Goal: Transaction & Acquisition: Book appointment/travel/reservation

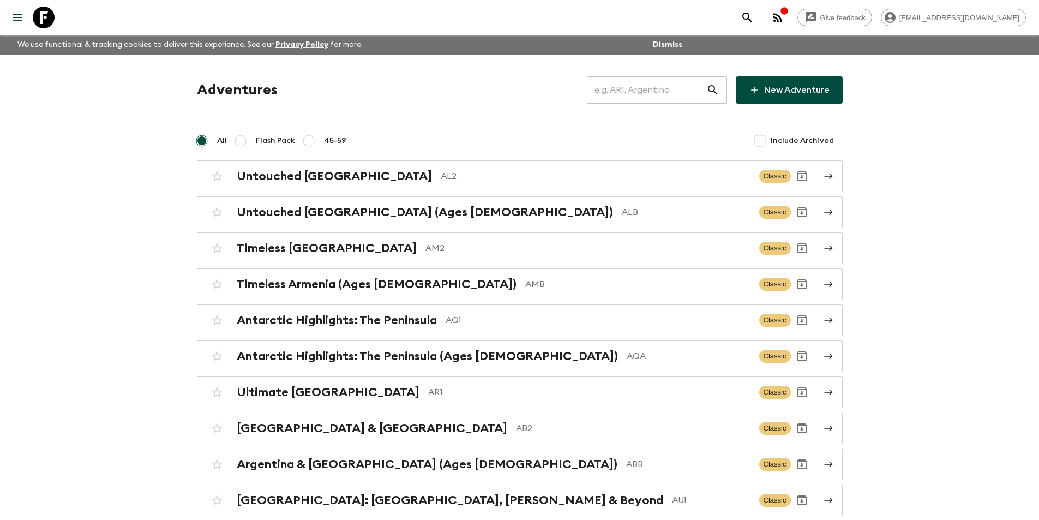
click at [633, 91] on input "text" at bounding box center [646, 90] width 119 height 31
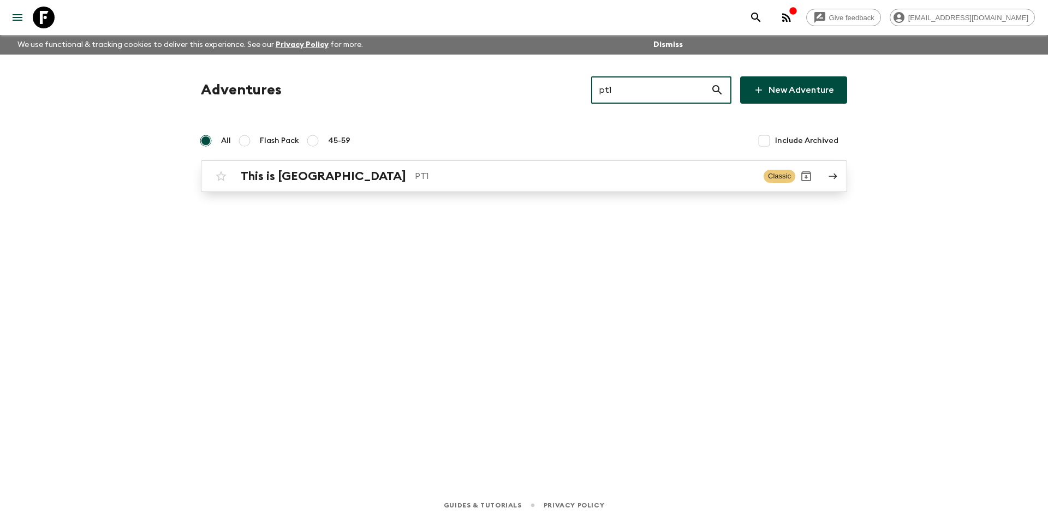
type input "pt1"
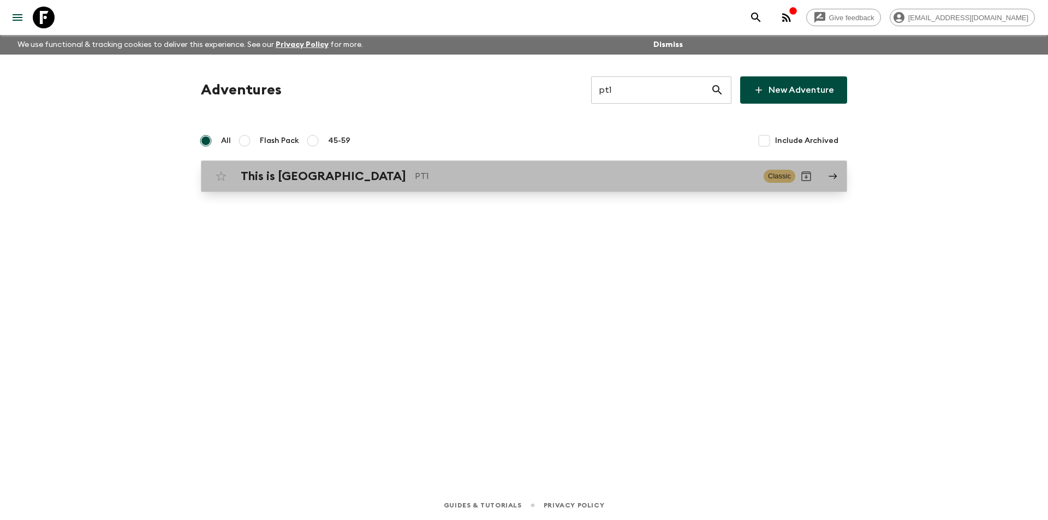
click at [409, 189] on link "This is Portugal PT1 Classic" at bounding box center [524, 176] width 646 height 32
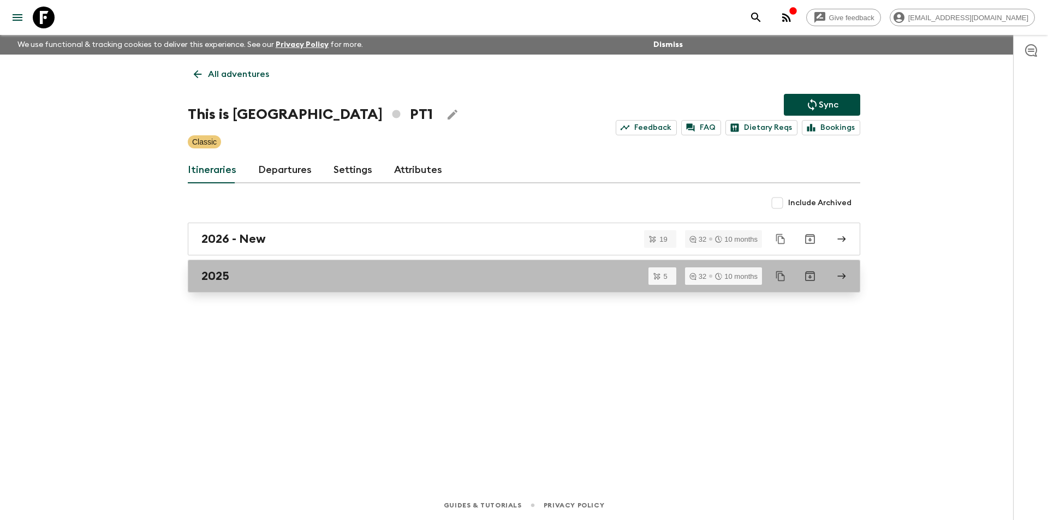
click at [378, 280] on div "2025" at bounding box center [513, 276] width 624 height 14
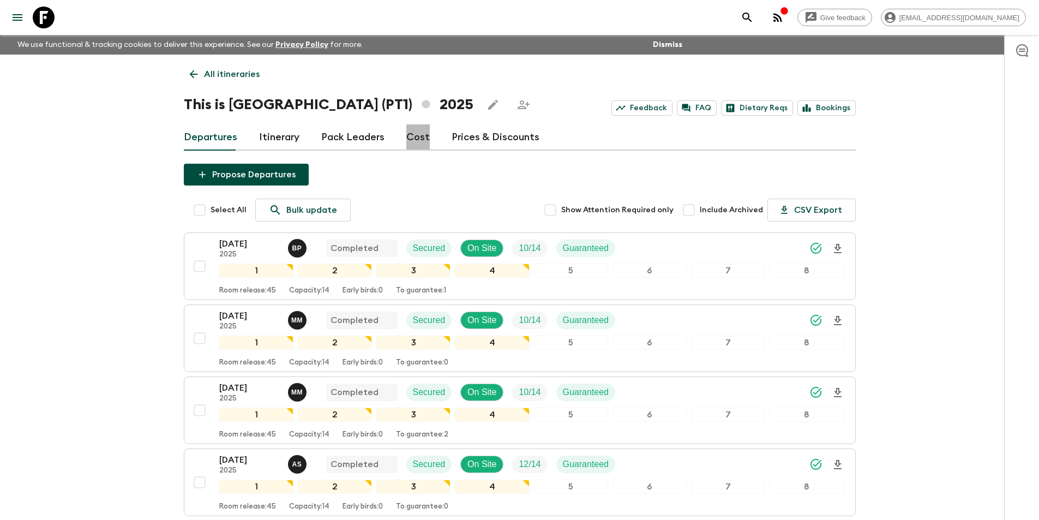
click at [423, 143] on link "Cost" at bounding box center [417, 137] width 23 height 26
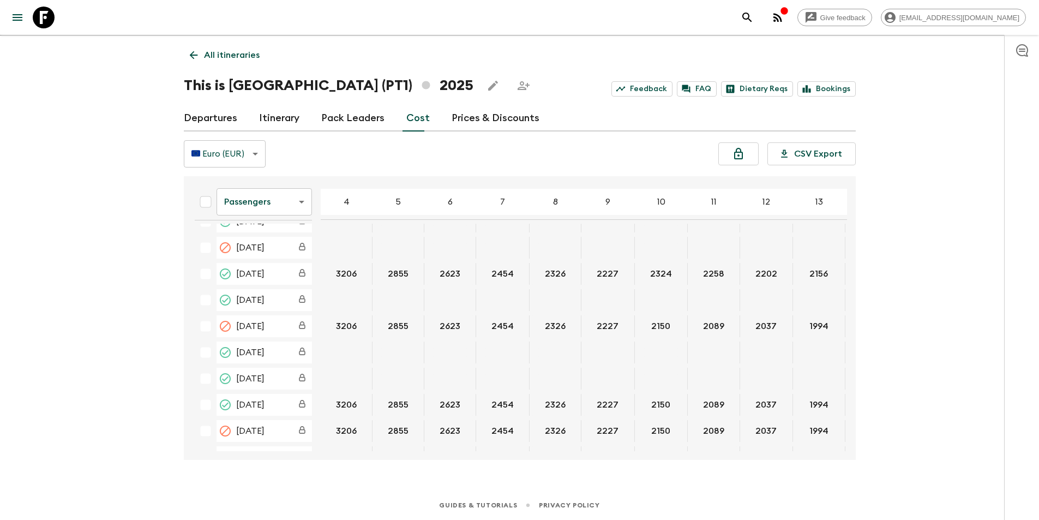
scroll to position [1169, 0]
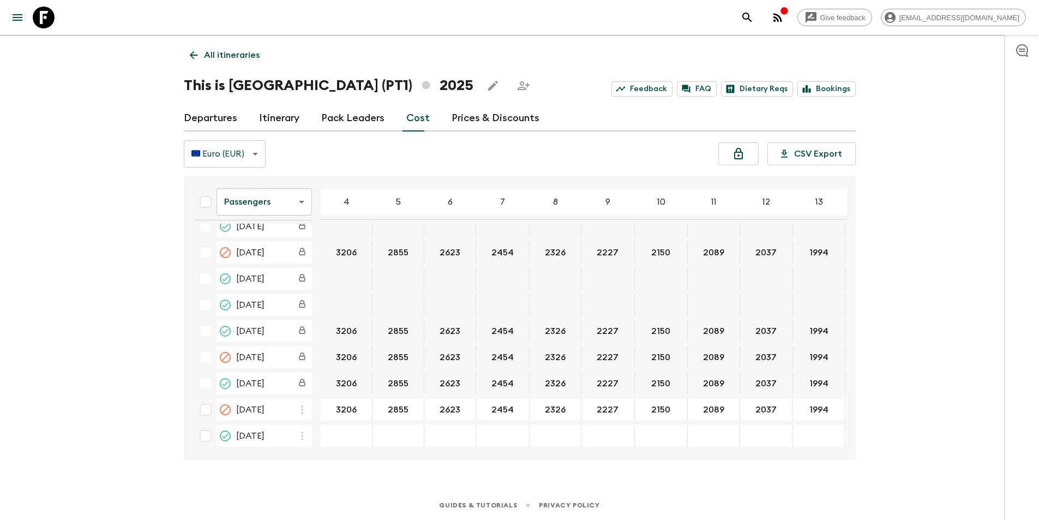
drag, startPoint x: 280, startPoint y: 446, endPoint x: 310, endPoint y: 448, distance: 29.6
click at [310, 448] on div "Passengers passengersCost ​ 4 5 6 7 8 9 10 11 12 13 14 15 16 17 18 [DATE] 3466 …" at bounding box center [516, 318] width 661 height 266
click at [282, 459] on div "Passengers passengersCost ​ 4 5 6 7 8 9 10 11 12 13 14 15 16 17 18 [DATE] 3466 …" at bounding box center [520, 318] width 672 height 284
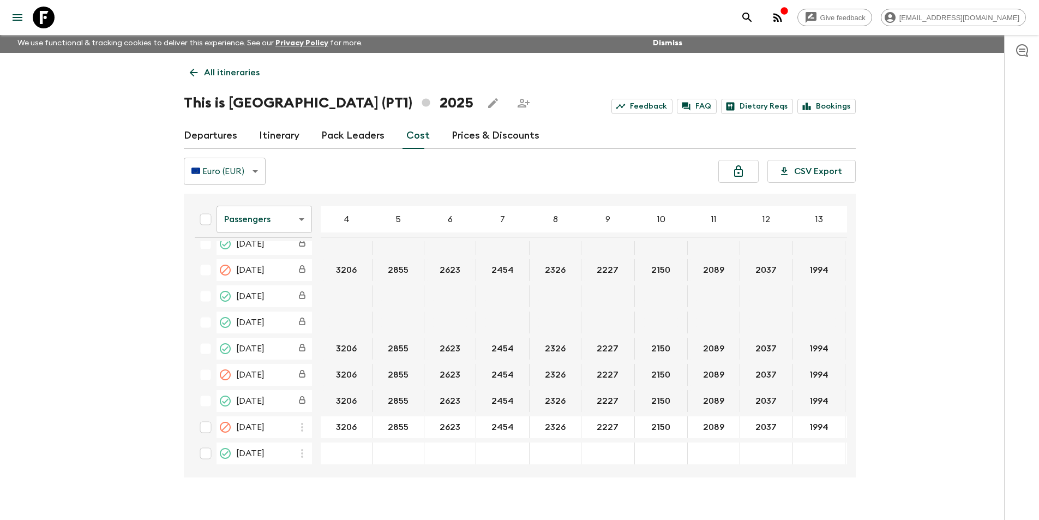
scroll to position [0, 0]
